Goal: Task Accomplishment & Management: Manage account settings

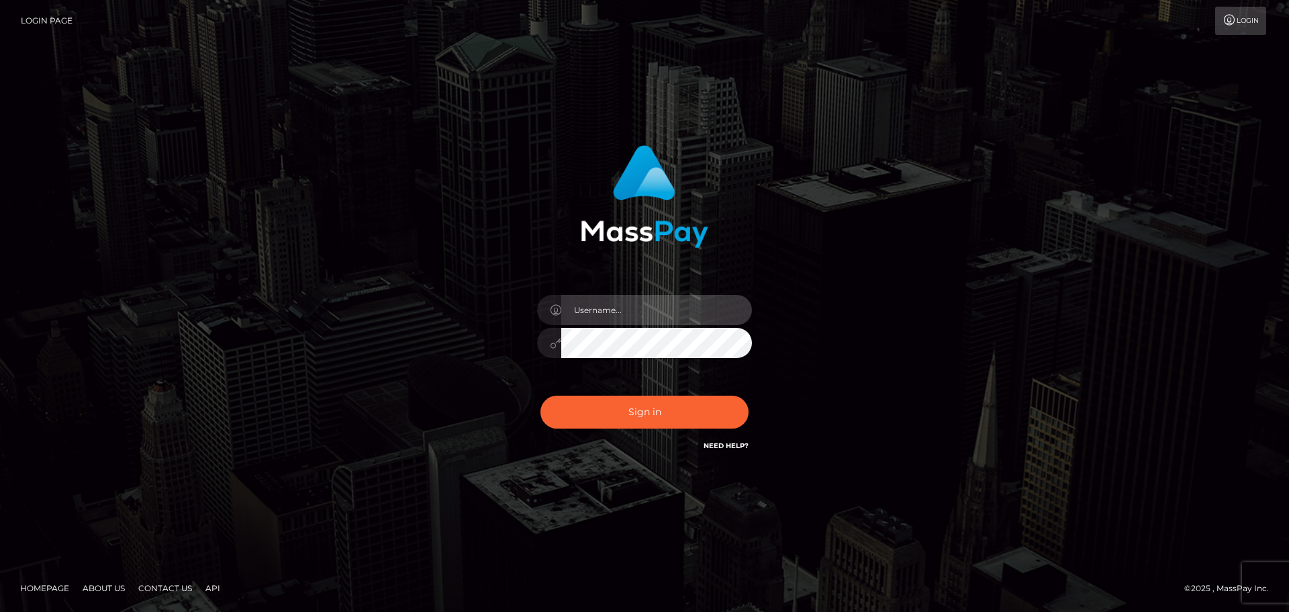
click at [614, 298] on input "text" at bounding box center [656, 310] width 191 height 30
type input "carly.throne"
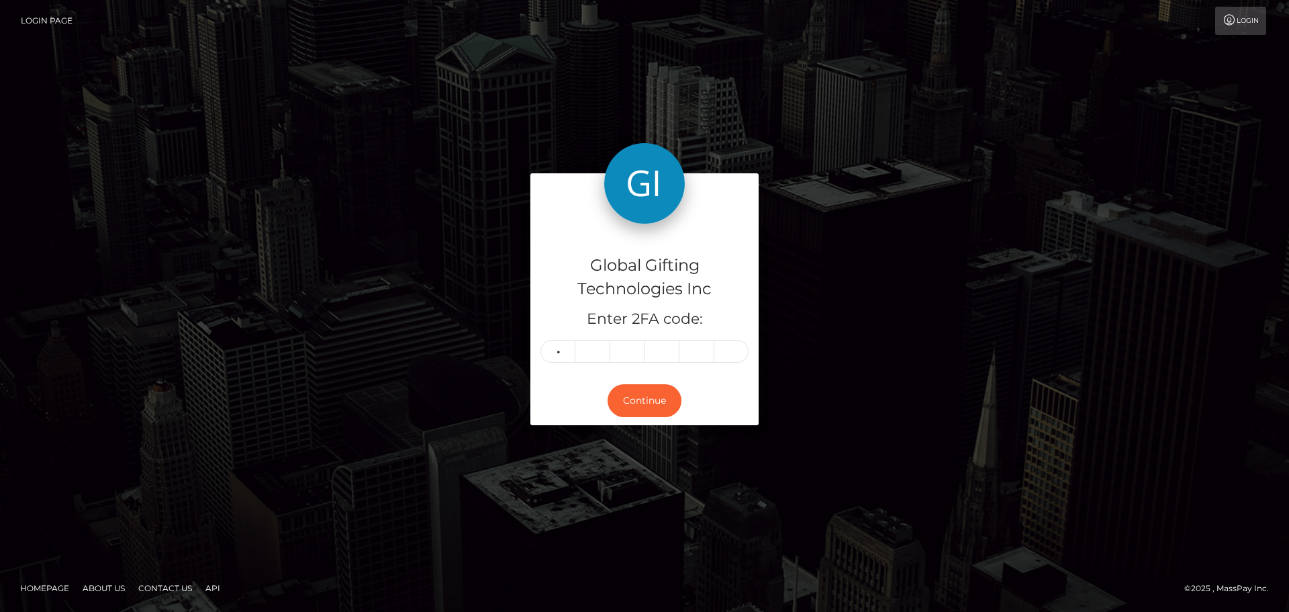
type input "9"
type input "1"
type input "6"
type input "1"
type input "9"
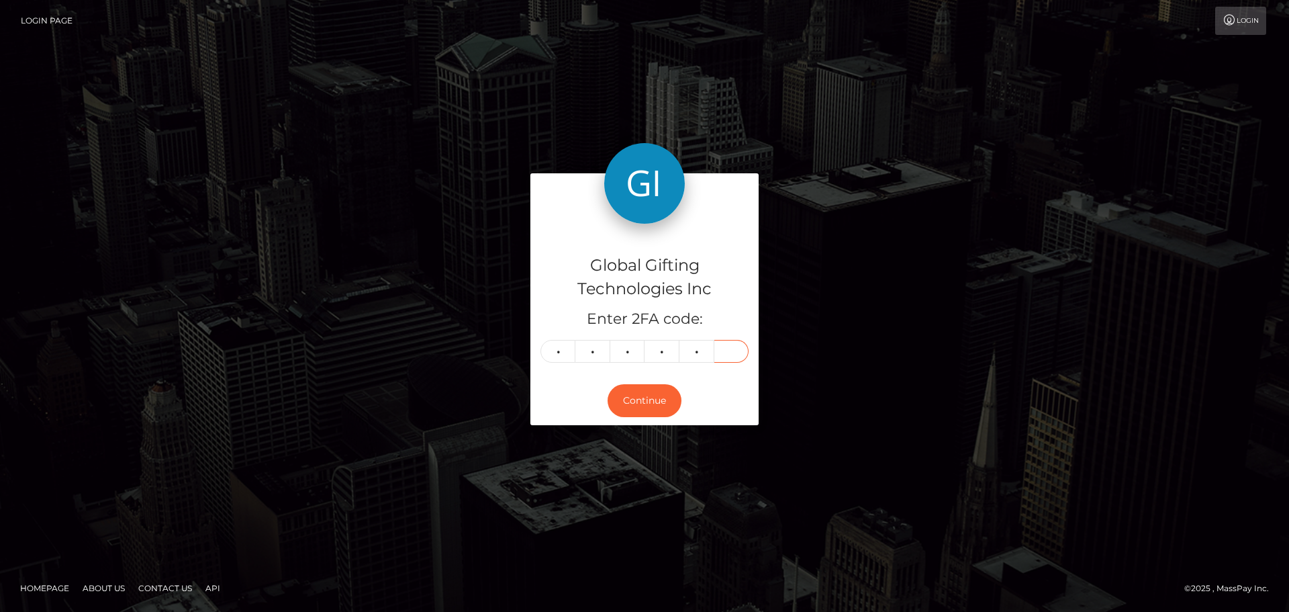
type input "8"
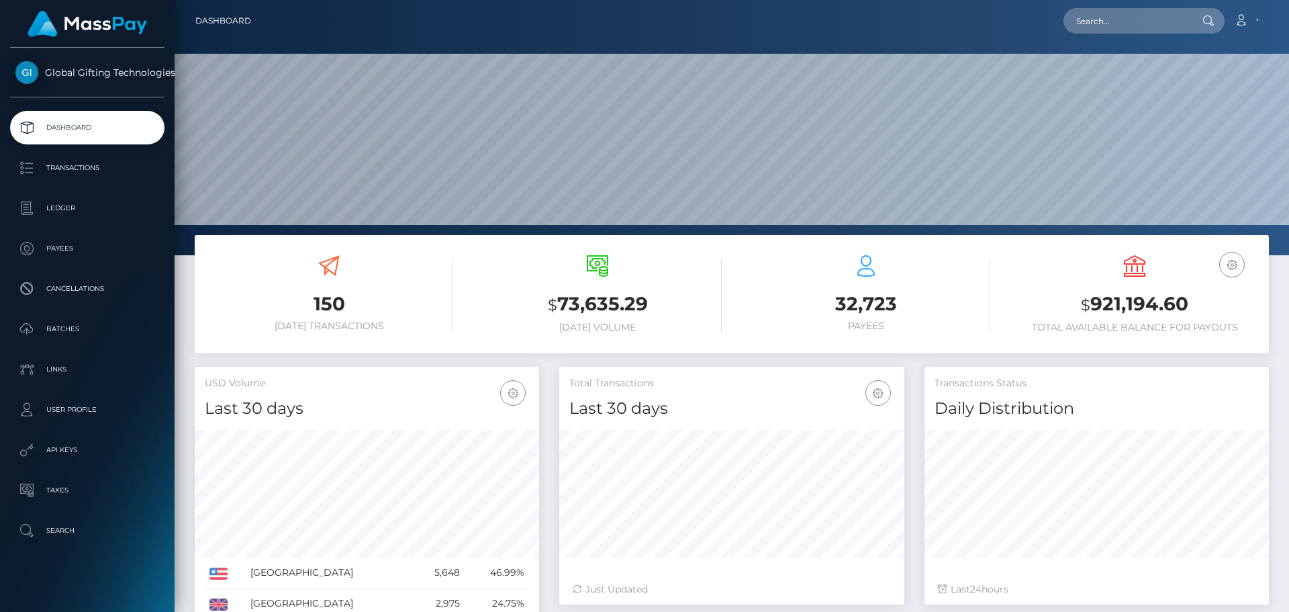
scroll to position [238, 345]
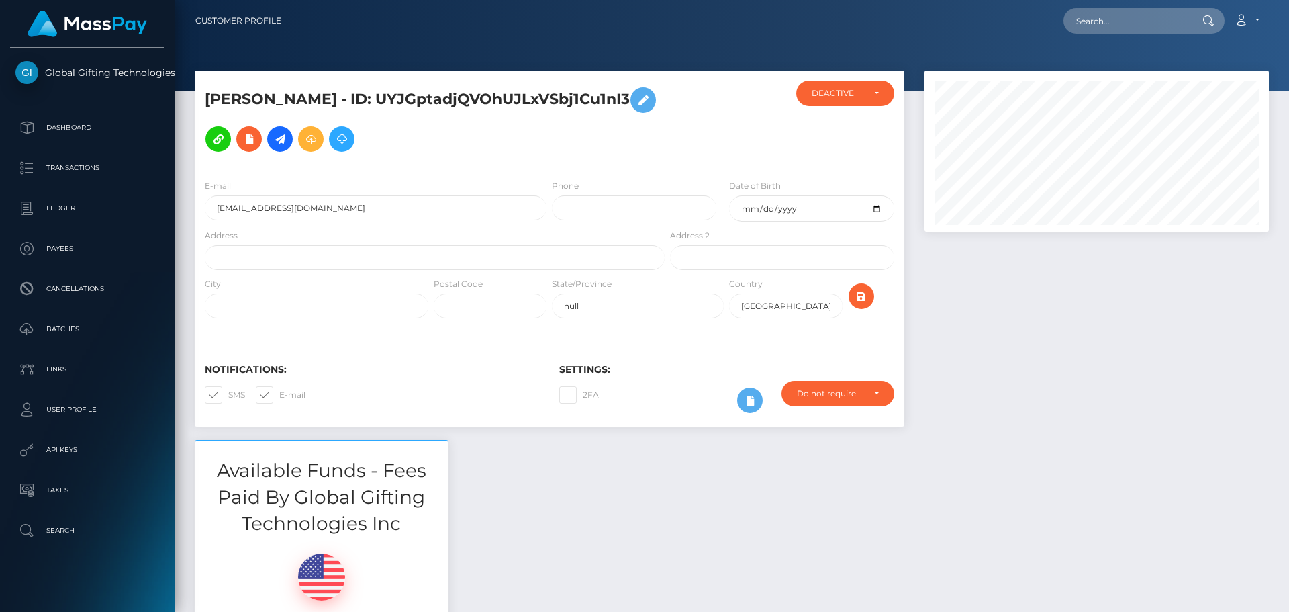
scroll to position [161, 345]
click at [1005, 324] on div at bounding box center [1096, 254] width 364 height 369
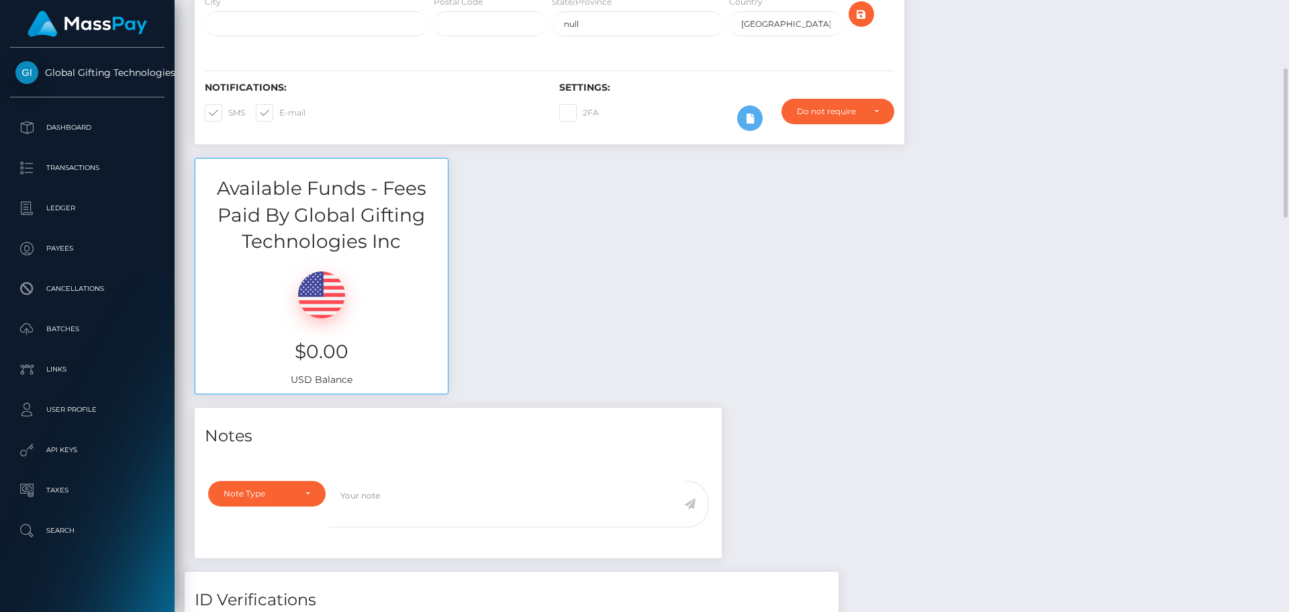
scroll to position [0, 0]
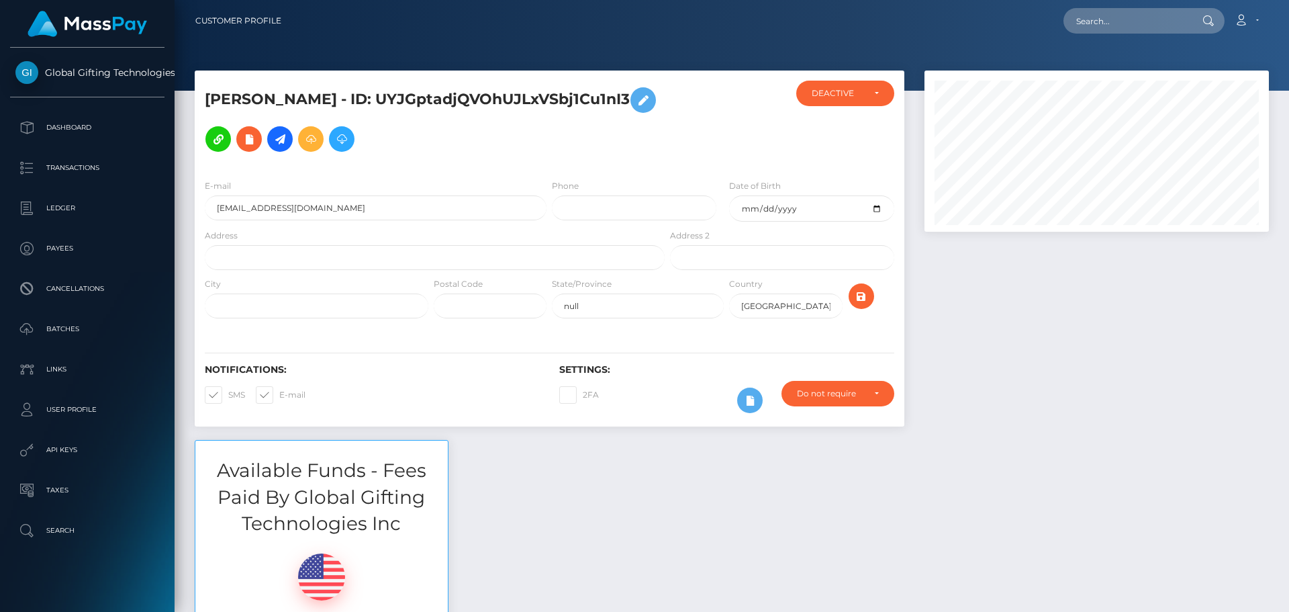
scroll to position [161, 345]
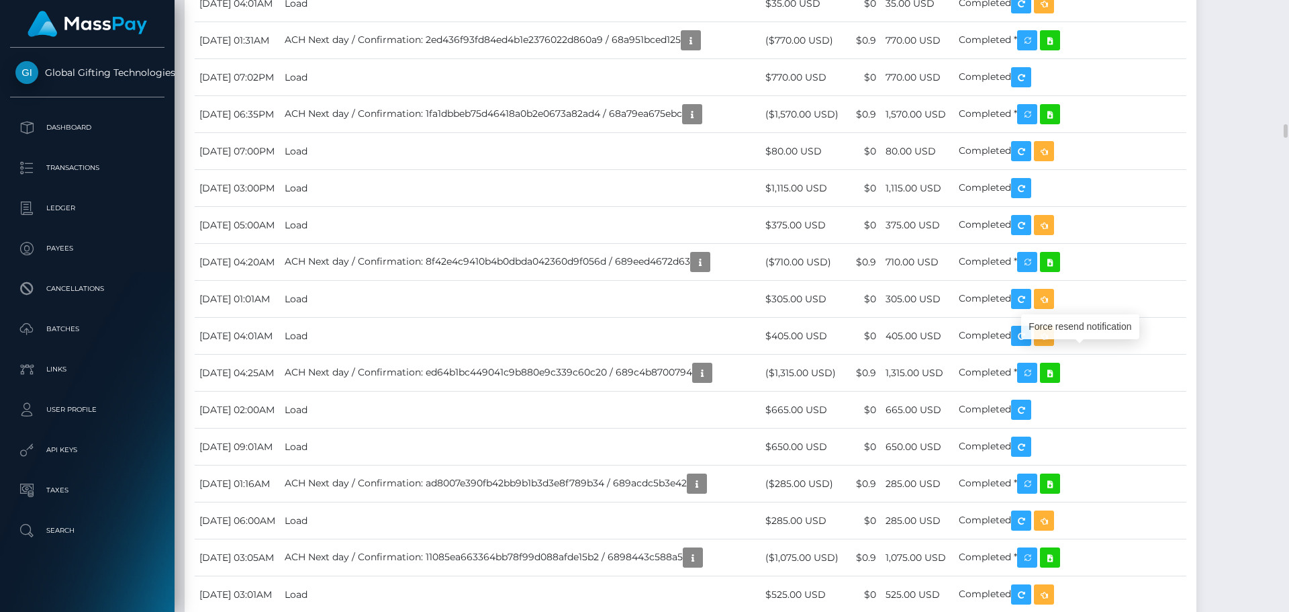
scroll to position [161, 345]
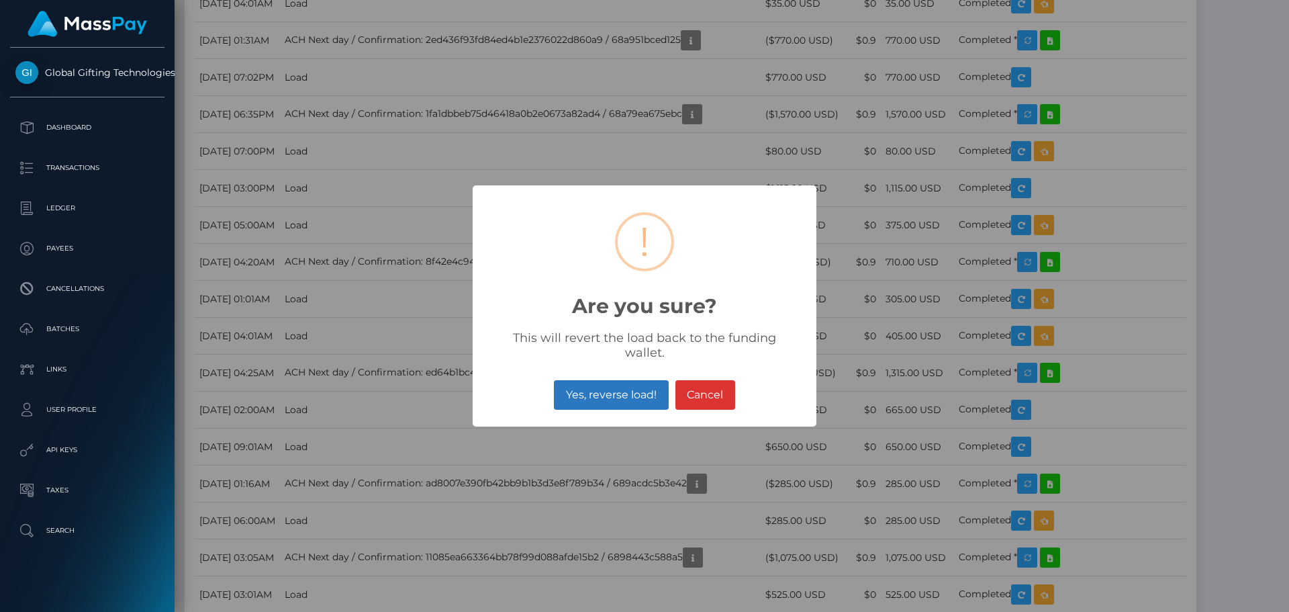
click at [609, 380] on button "Yes, reverse load!" at bounding box center [611, 395] width 114 height 30
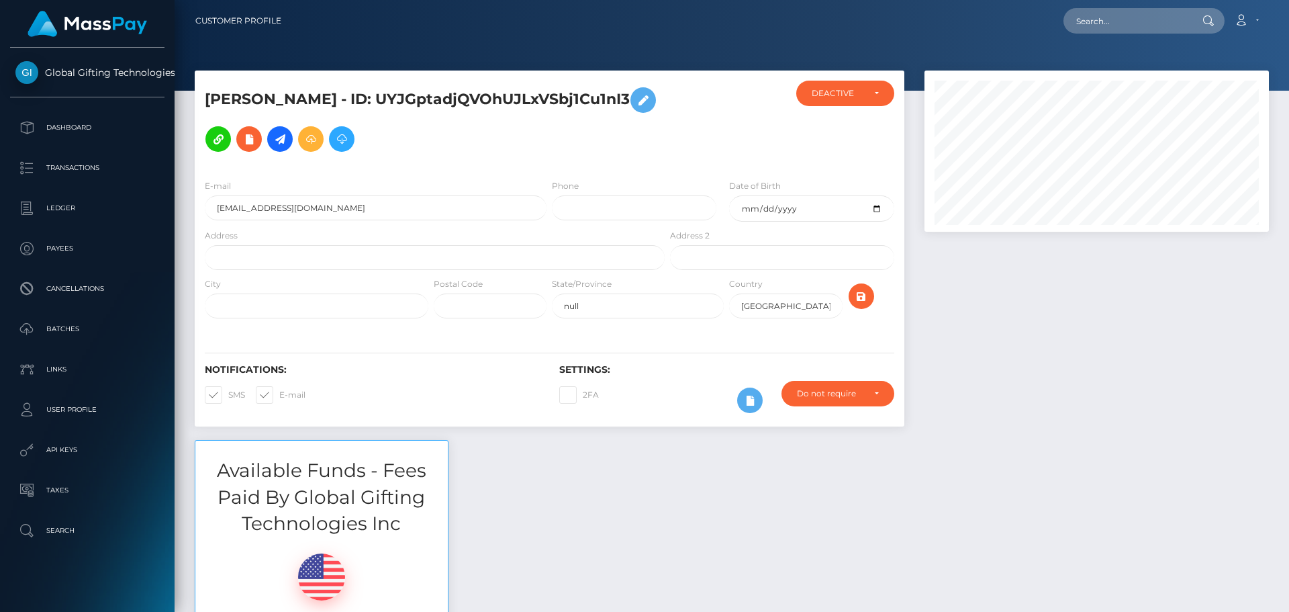
scroll to position [161, 345]
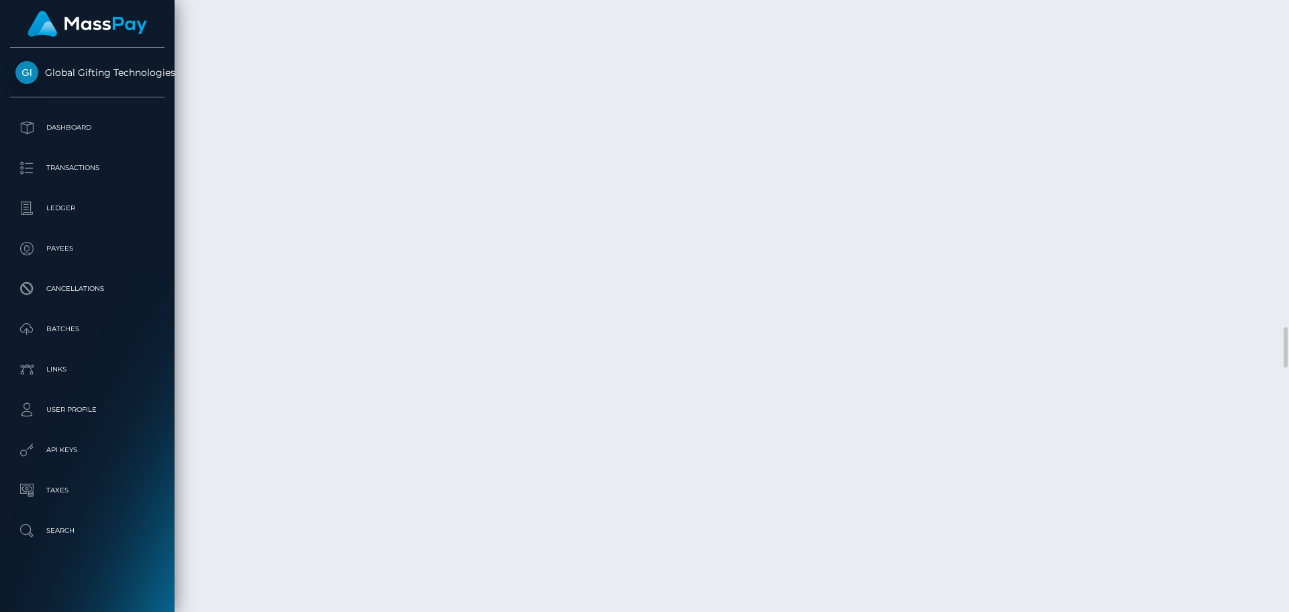
scroll to position [4766, 0]
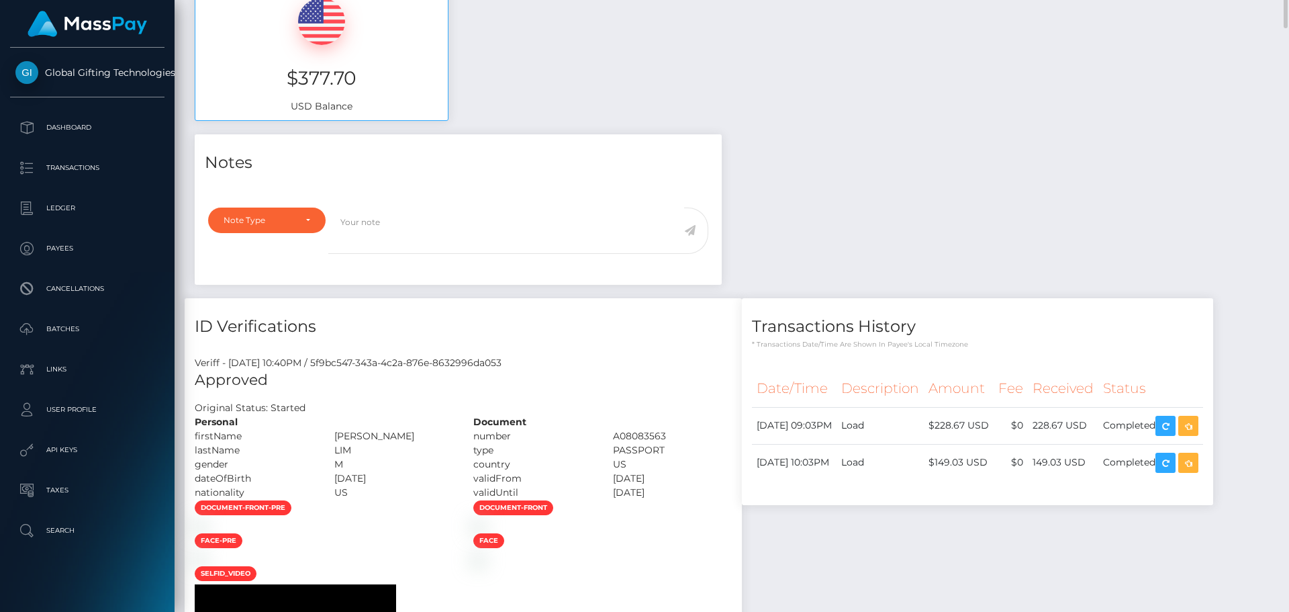
scroll to position [268, 0]
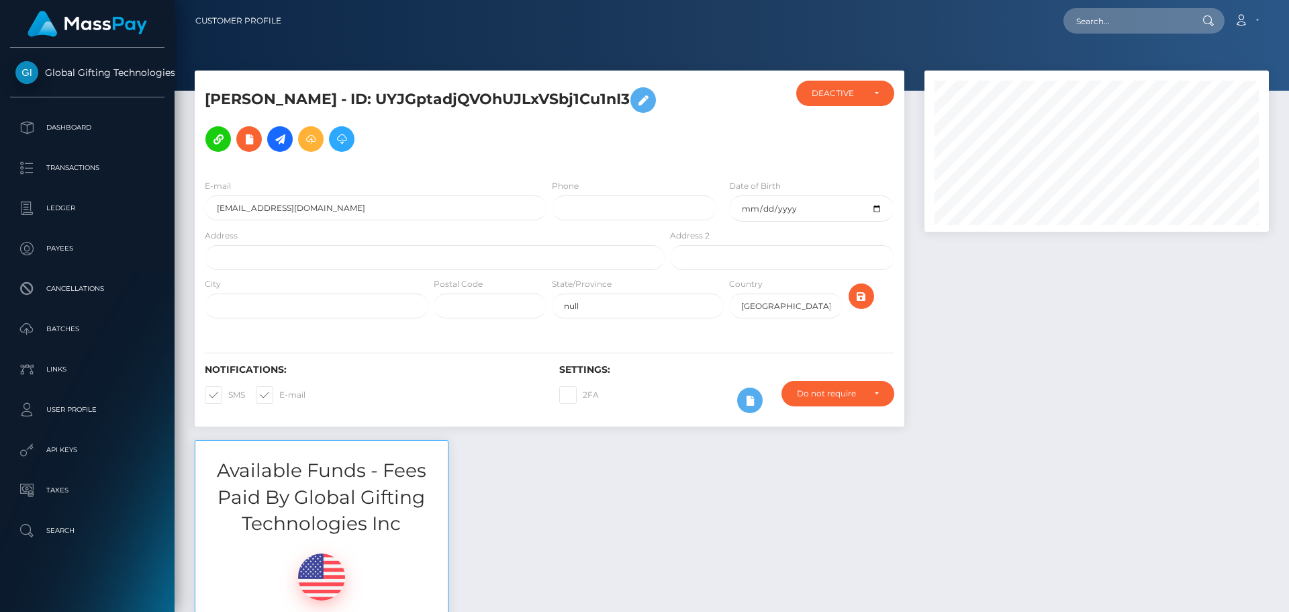
scroll to position [161, 345]
